Goal: Transaction & Acquisition: Purchase product/service

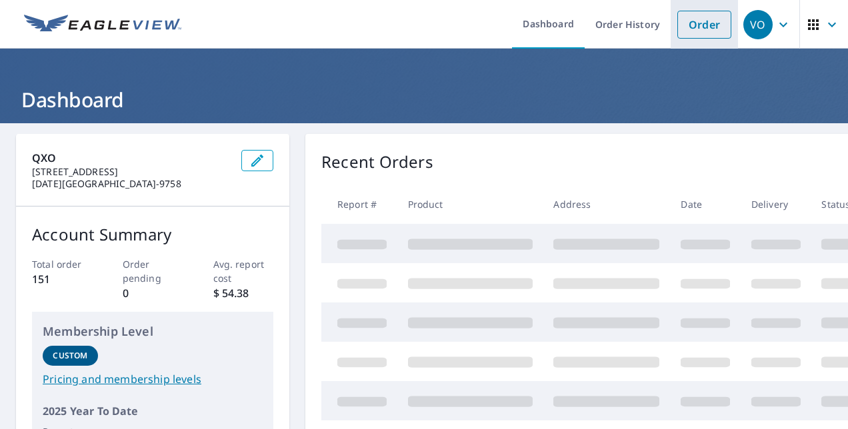
click at [686, 36] on link "Order" at bounding box center [704, 25] width 54 height 28
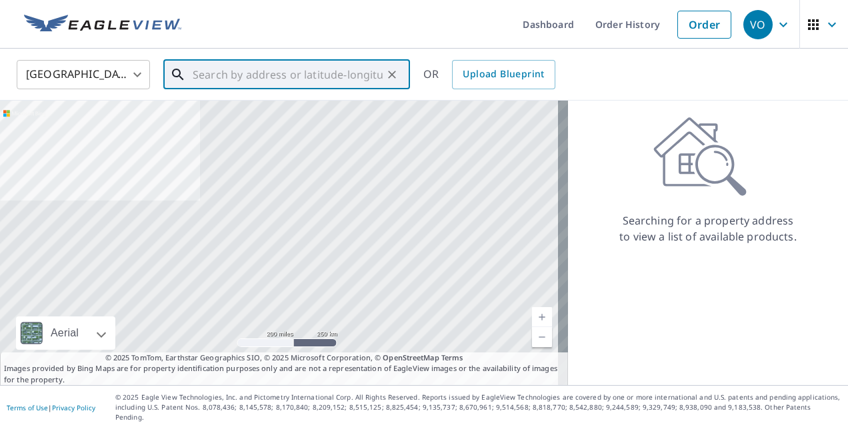
click at [346, 83] on input "text" at bounding box center [288, 74] width 190 height 37
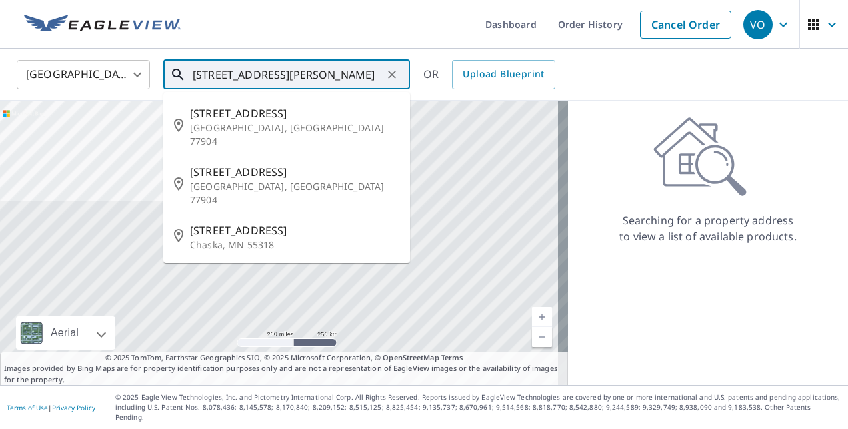
click at [219, 111] on span "[STREET_ADDRESS]" at bounding box center [294, 113] width 209 height 16
type input "[STREET_ADDRESS]"
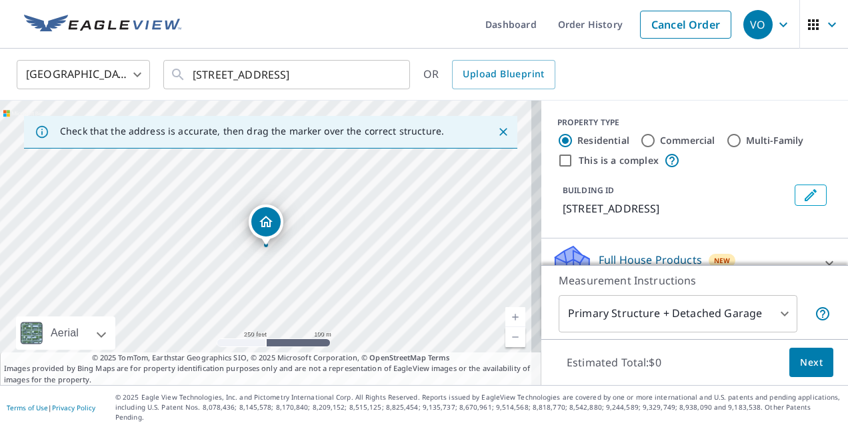
click at [505, 327] on link "Current Level 17, Zoom In" at bounding box center [515, 317] width 20 height 20
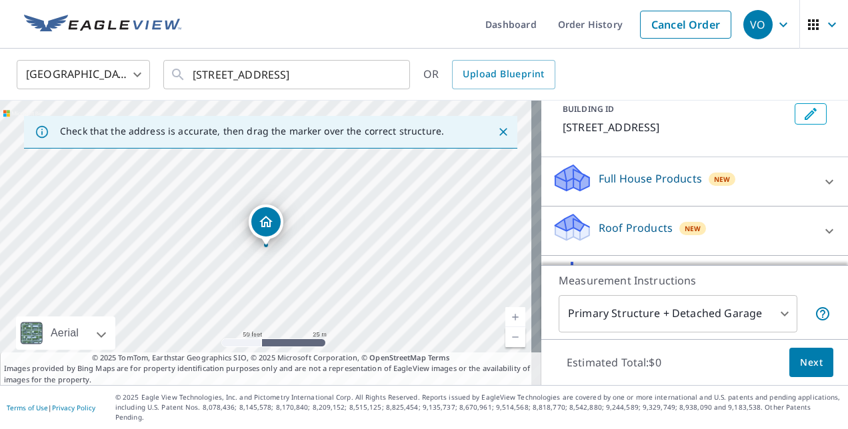
scroll to position [86, 0]
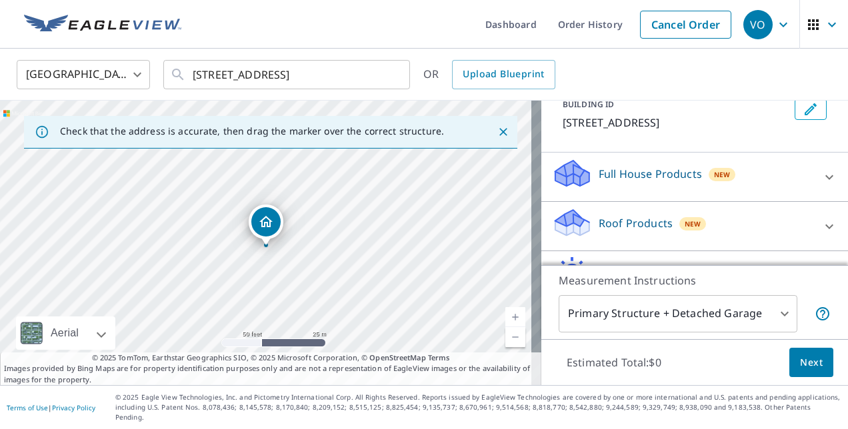
click at [749, 223] on div "Roof Products New" at bounding box center [682, 226] width 261 height 38
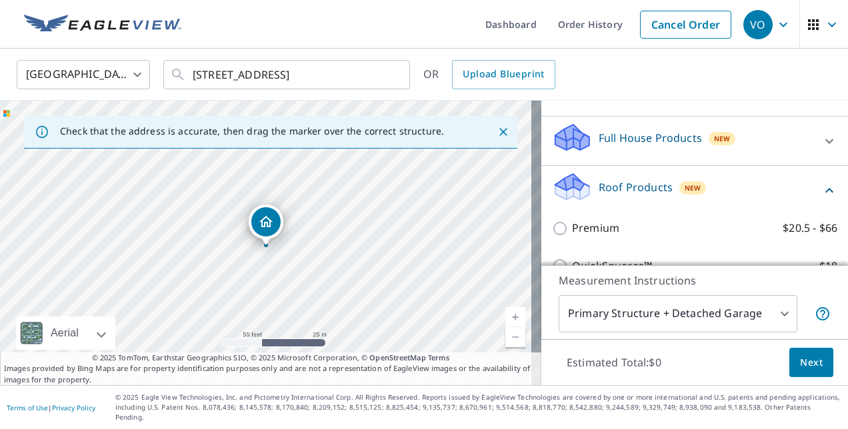
scroll to position [126, 0]
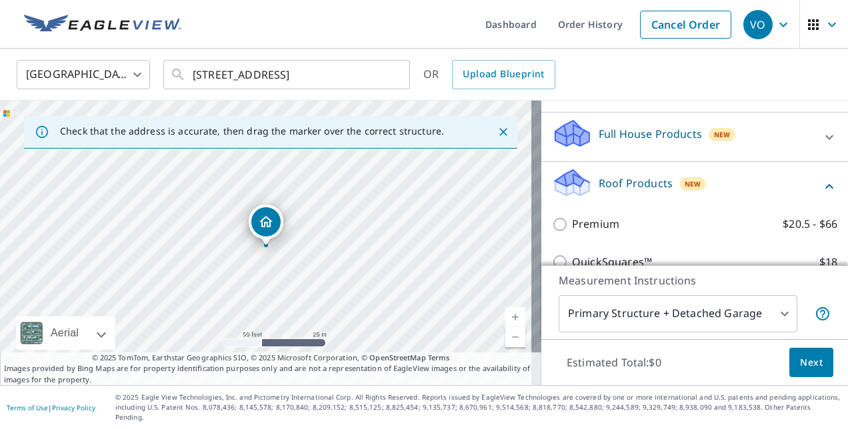
click at [690, 217] on label "Premium $20.5 - $66" at bounding box center [704, 224] width 265 height 17
click at [572, 217] on input "Premium $20.5 - $66" at bounding box center [562, 225] width 20 height 16
checkbox input "true"
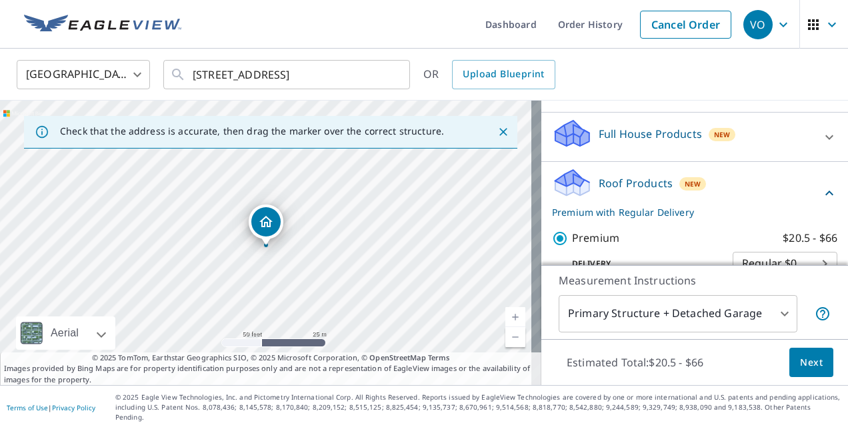
click at [800, 371] on span "Next" at bounding box center [811, 363] width 23 height 17
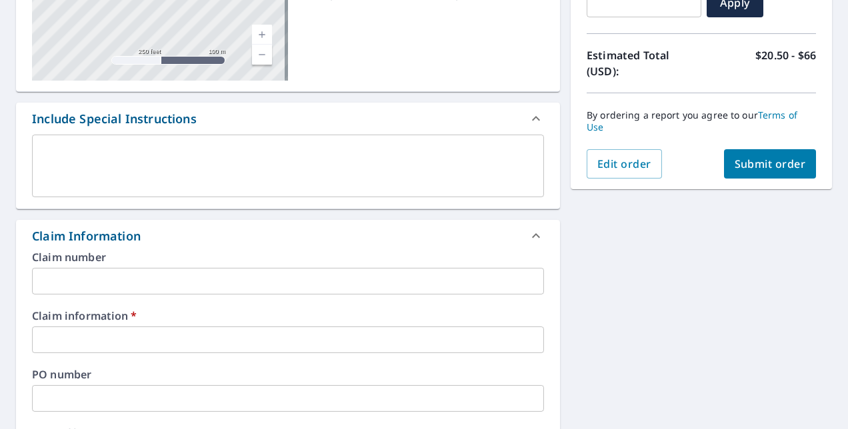
scroll to position [262, 0]
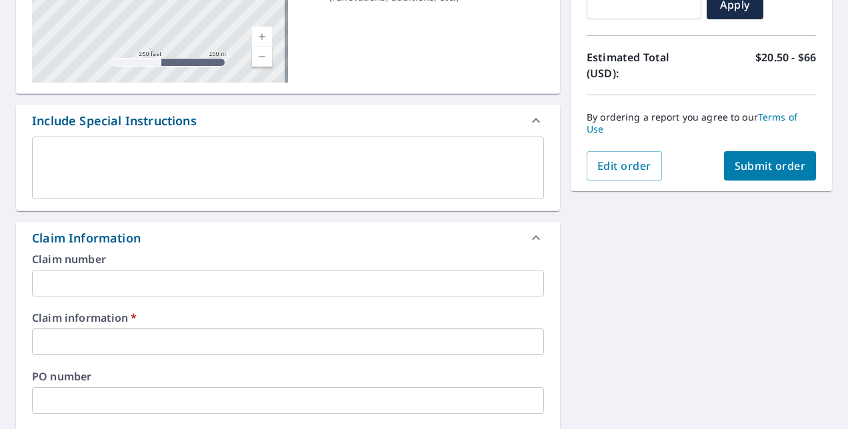
click at [89, 271] on input "text" at bounding box center [288, 283] width 512 height 27
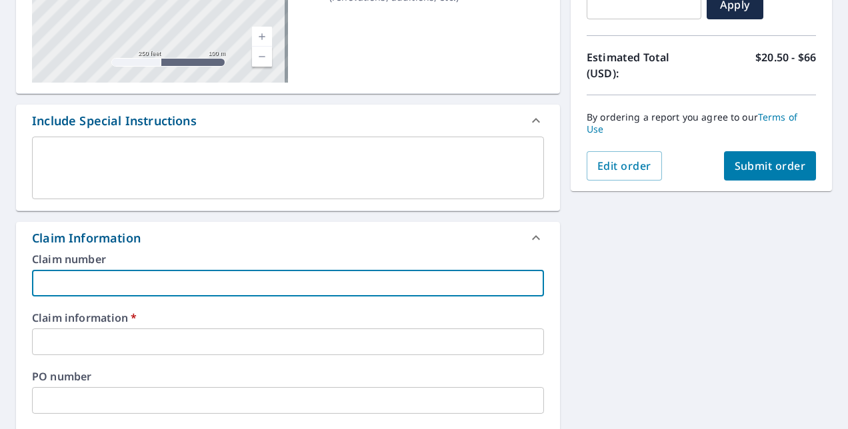
click at [99, 285] on input "text" at bounding box center [288, 283] width 512 height 27
click at [117, 285] on input "text" at bounding box center [288, 283] width 512 height 27
click at [132, 339] on input "text" at bounding box center [288, 342] width 512 height 27
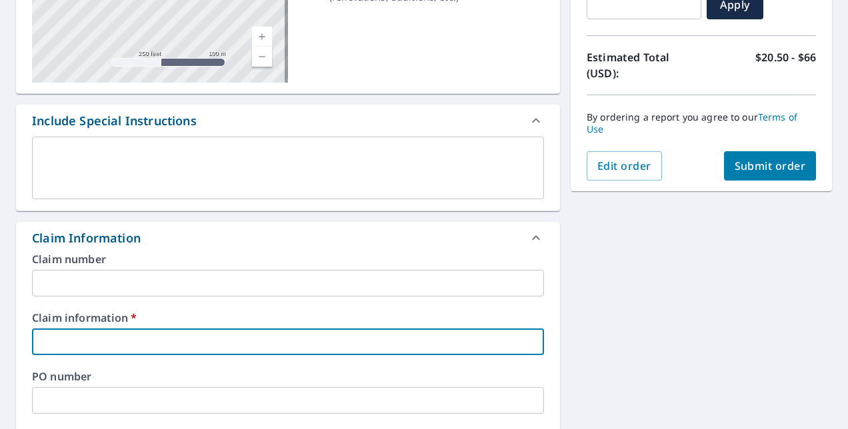
type input "BuffaloRoofing"
click at [770, 166] on span "Submit order" at bounding box center [770, 166] width 71 height 15
checkbox input "true"
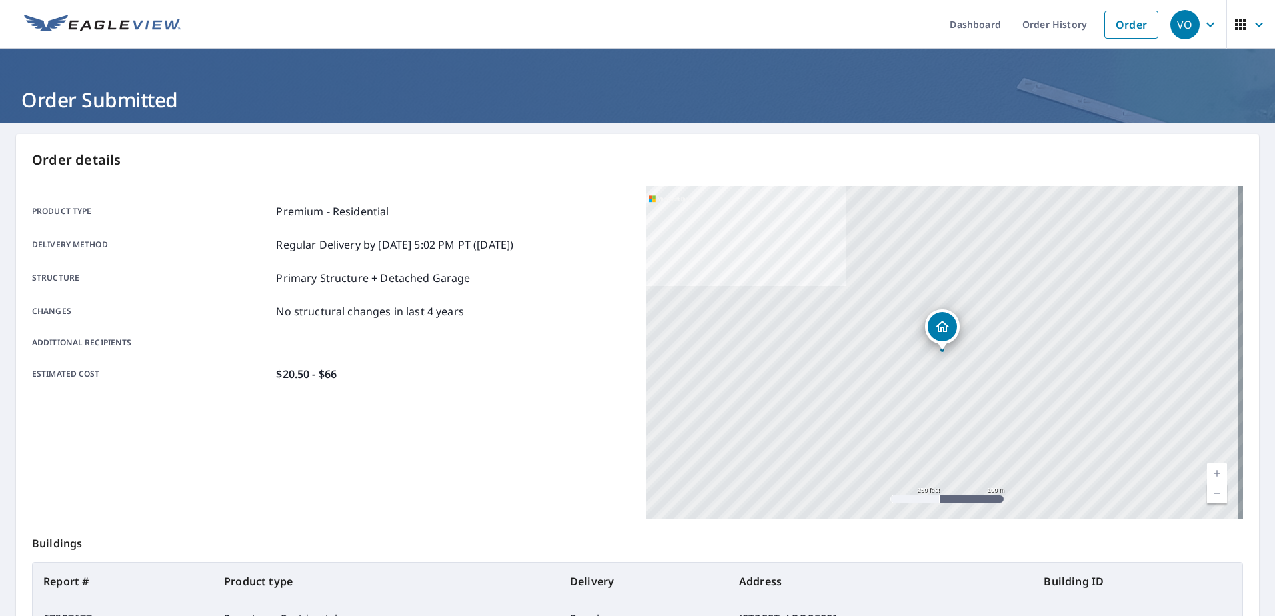
click at [847, 29] on link "Order History" at bounding box center [1055, 24] width 86 height 49
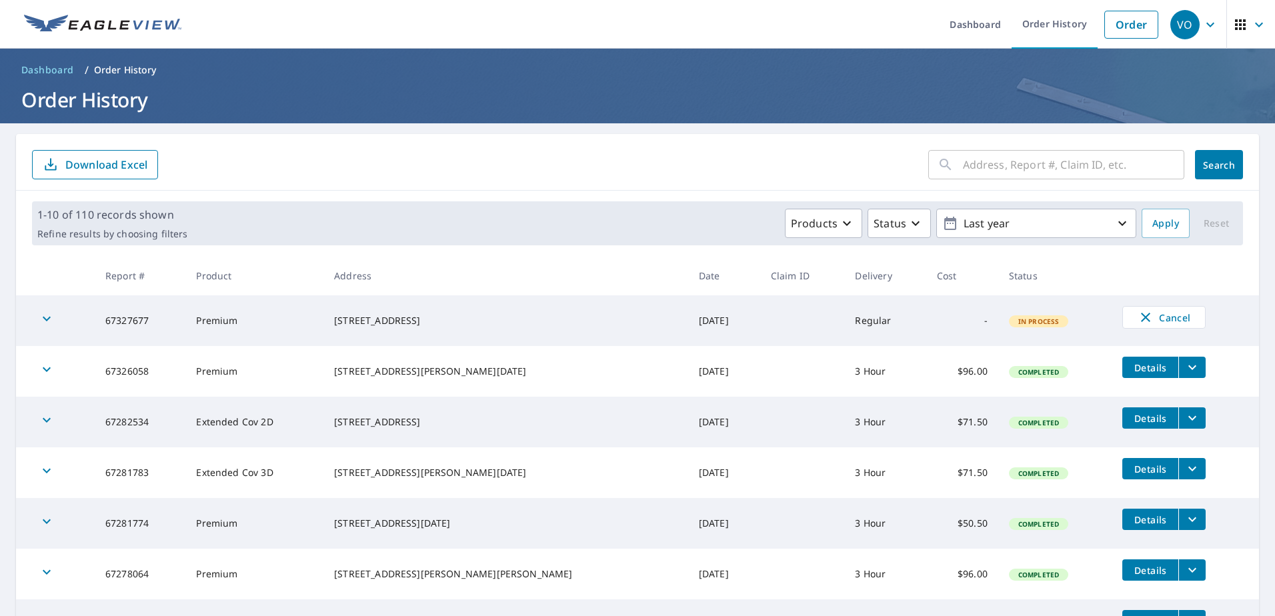
click at [847, 371] on span "Details" at bounding box center [1150, 367] width 40 height 13
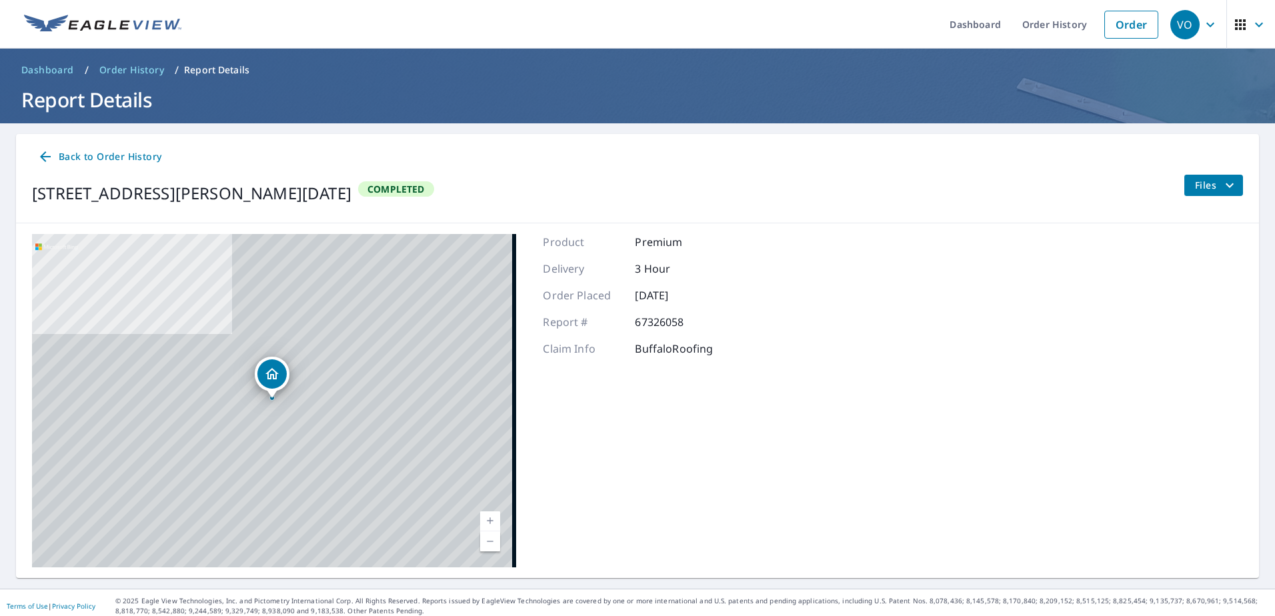
click at [847, 191] on button "Files" at bounding box center [1213, 185] width 59 height 21
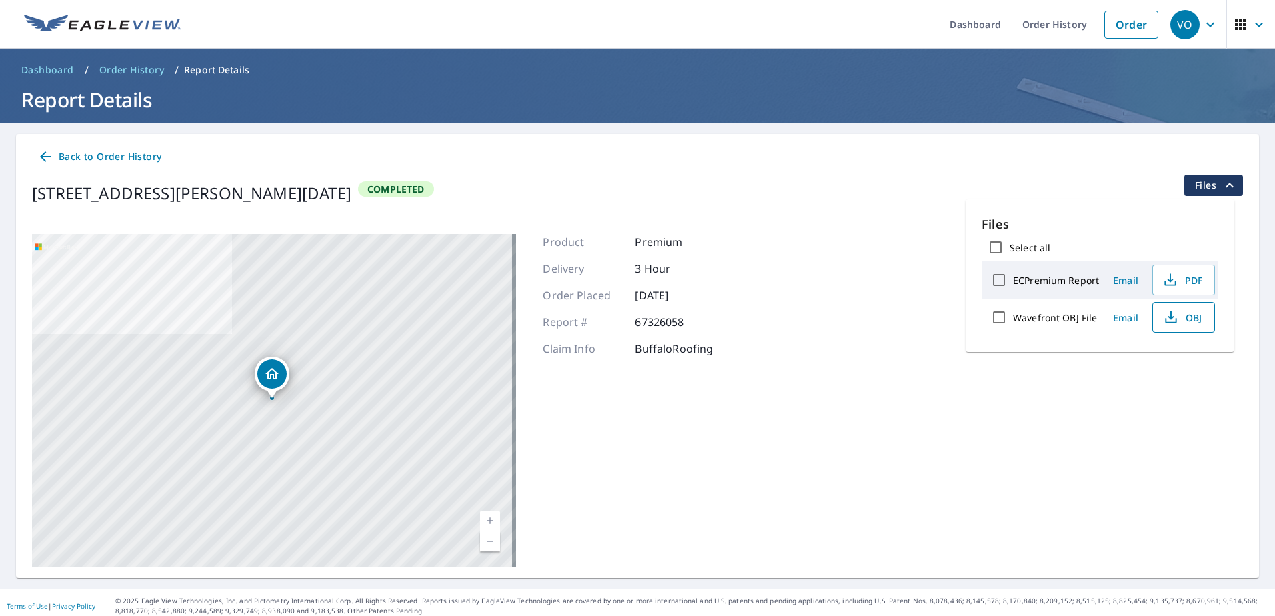
click at [847, 315] on span "OBJ" at bounding box center [1182, 317] width 43 height 16
click at [847, 347] on div "[STREET_ADDRESS][PERSON_NAME][DATE] Aerial Road A standard road map Aerial A de…" at bounding box center [637, 400] width 1243 height 355
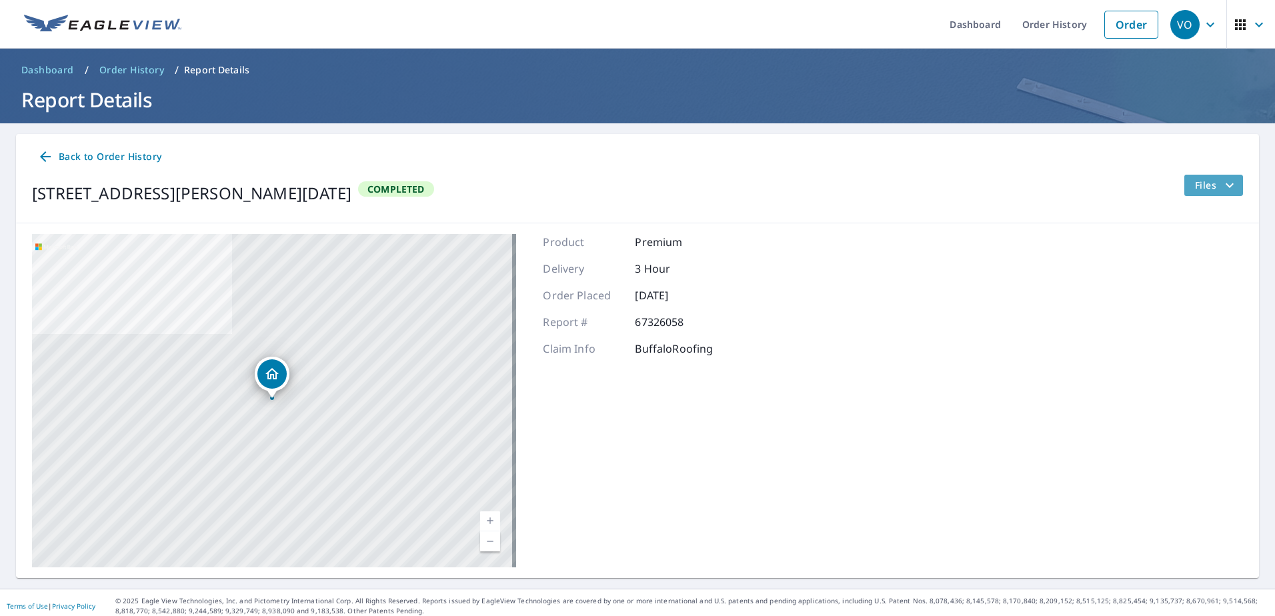
click at [847, 183] on span "Files" at bounding box center [1216, 185] width 43 height 16
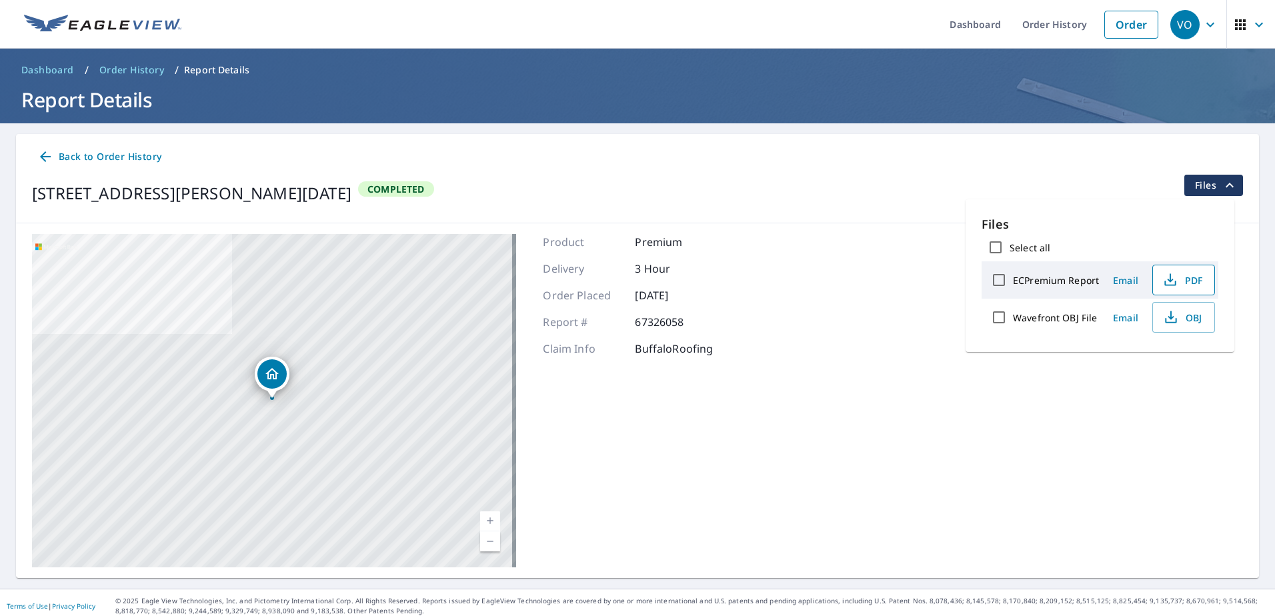
click at [847, 284] on span "PDF" at bounding box center [1182, 280] width 43 height 16
